Goal: Find specific page/section: Find specific page/section

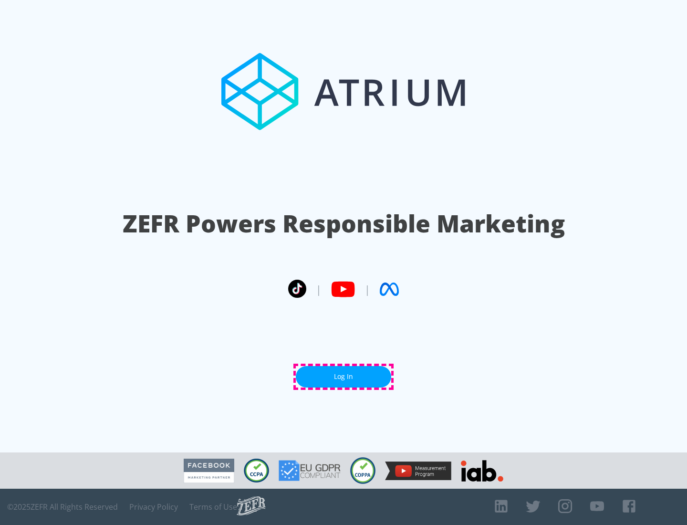
click at [344, 377] on link "Log In" at bounding box center [343, 376] width 95 height 21
